Goal: Task Accomplishment & Management: Understand process/instructions

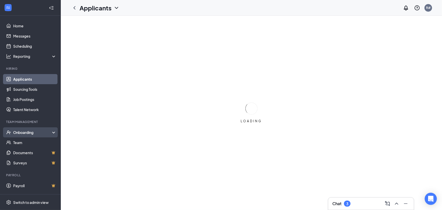
click at [38, 132] on body "Home Messages Scheduling Reporting Hiring Applicants Sourcing Tools Job Posting…" at bounding box center [221, 105] width 442 height 210
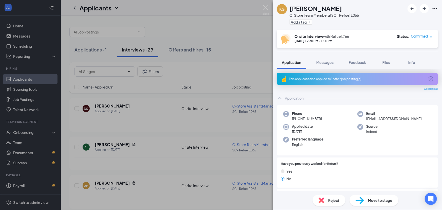
click at [34, 132] on div "KG [PERSON_NAME] C-Store Team Member at SC - Refuel 1066 Add a tag Onsite Inter…" at bounding box center [221, 105] width 442 height 210
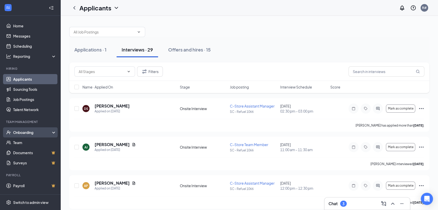
click at [27, 130] on div "Onboarding" at bounding box center [32, 132] width 39 height 5
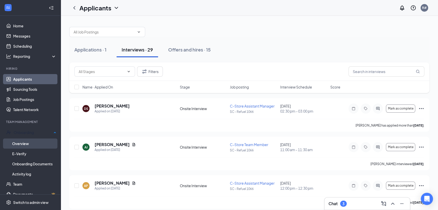
click at [29, 140] on link "Overview" at bounding box center [34, 143] width 44 height 10
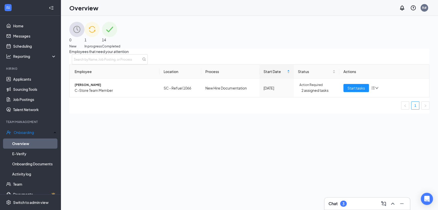
scroll to position [23, 0]
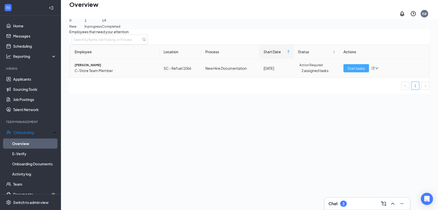
click at [360, 71] on span "Start tasks" at bounding box center [356, 68] width 17 height 6
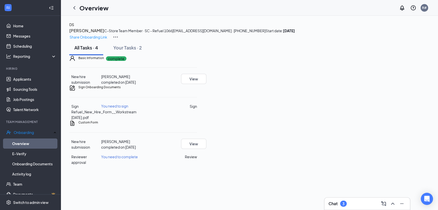
scroll to position [15, 0]
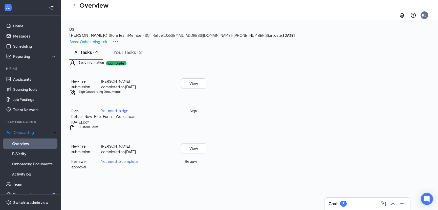
click at [197, 113] on button "Sign" at bounding box center [193, 111] width 7 height 6
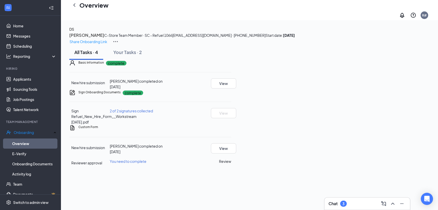
click at [231, 164] on button "Review" at bounding box center [225, 161] width 12 height 6
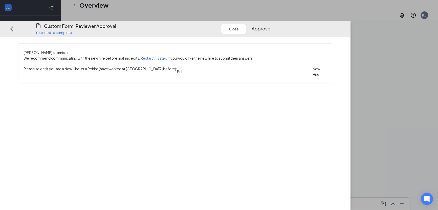
click at [270, 25] on button "Approve" at bounding box center [261, 28] width 19 height 7
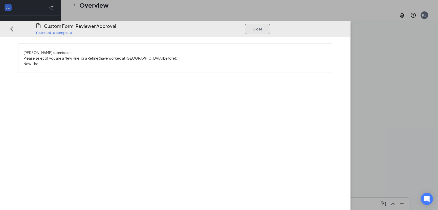
click at [270, 24] on button "Close" at bounding box center [257, 29] width 25 height 10
